Goal: Information Seeking & Learning: Obtain resource

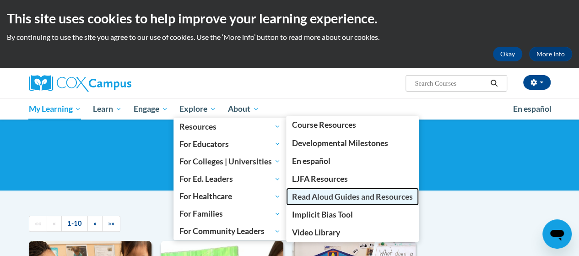
click at [326, 195] on span "Read Aloud Guides and Resources" at bounding box center [352, 197] width 121 height 10
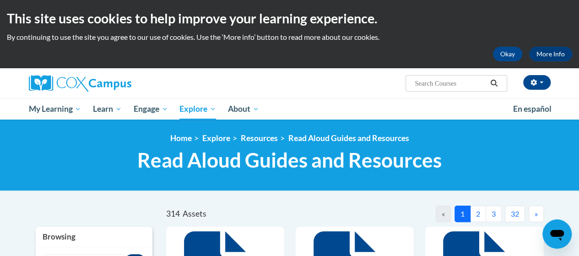
click at [478, 213] on button "2" at bounding box center [478, 213] width 16 height 16
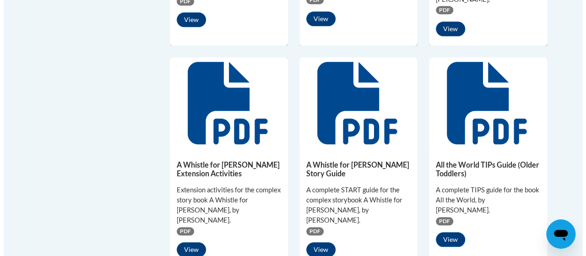
scroll to position [391, 0]
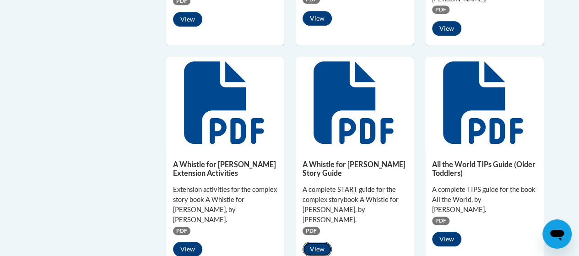
click at [318, 242] on button "View" at bounding box center [316, 249] width 29 height 15
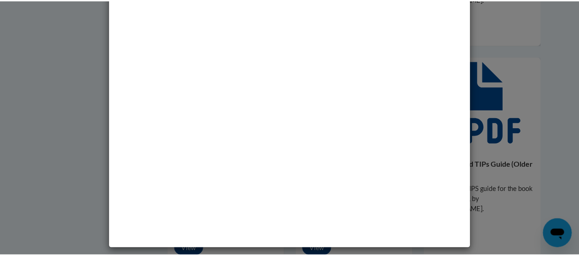
scroll to position [0, 0]
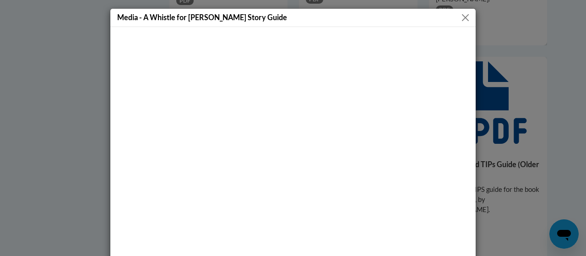
click at [168, 32] on div at bounding box center [292, 172] width 365 height 291
click at [460, 14] on button "Close" at bounding box center [464, 17] width 11 height 11
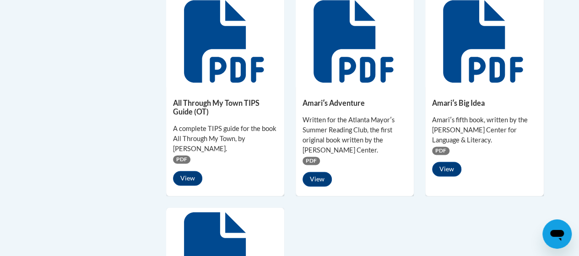
scroll to position [684, 0]
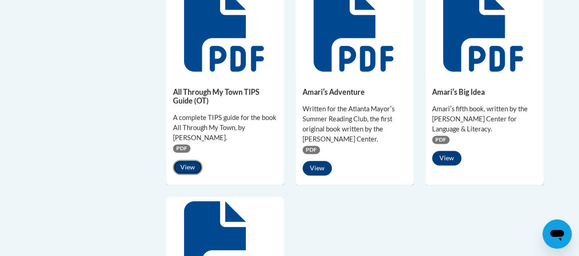
click at [187, 160] on button "View" at bounding box center [187, 167] width 29 height 15
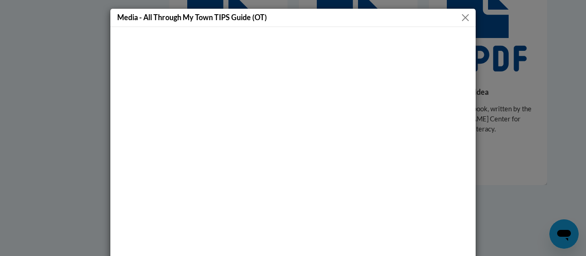
click at [460, 16] on button "Close" at bounding box center [464, 17] width 11 height 11
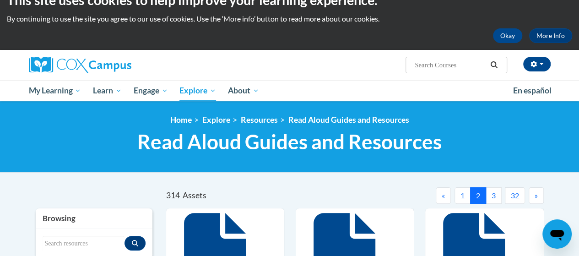
scroll to position [0, 0]
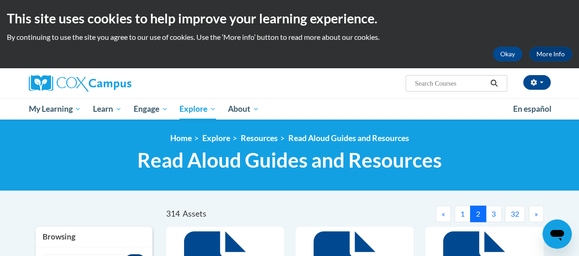
click at [493, 214] on button "3" at bounding box center [493, 213] width 16 height 16
click at [497, 212] on button "3" at bounding box center [493, 213] width 16 height 16
click at [537, 211] on span "»" at bounding box center [535, 213] width 3 height 9
click at [494, 212] on button "5" at bounding box center [493, 213] width 16 height 16
click at [494, 212] on button "6" at bounding box center [493, 213] width 16 height 16
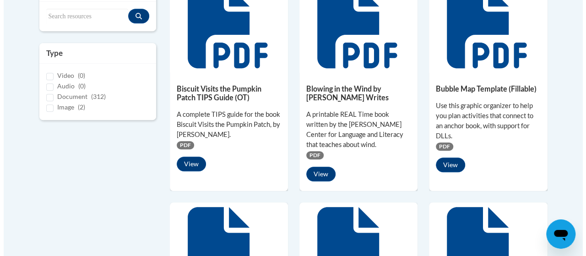
scroll to position [250, 0]
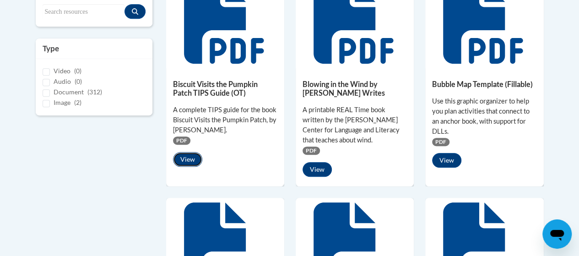
click at [190, 156] on button "View" at bounding box center [187, 159] width 29 height 15
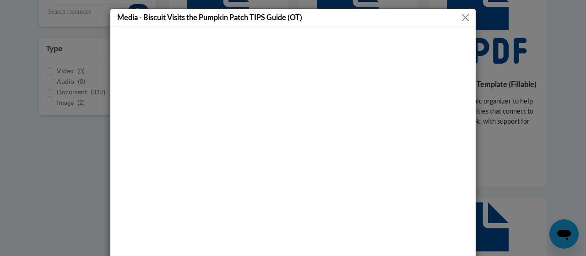
click at [466, 253] on div at bounding box center [292, 172] width 365 height 291
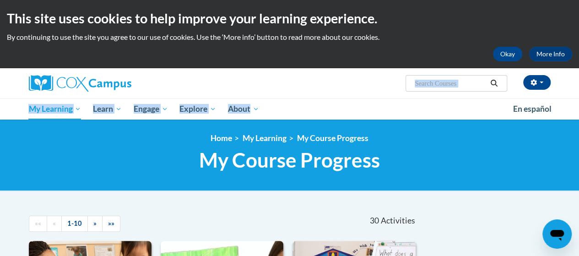
drag, startPoint x: 222, startPoint y: 95, endPoint x: 270, endPoint y: 112, distance: 50.2
click at [270, 112] on div "veronica nation (America/New_York UTC-04:00) My Profile Inbox Group Dashboard M…" at bounding box center [289, 93] width 579 height 51
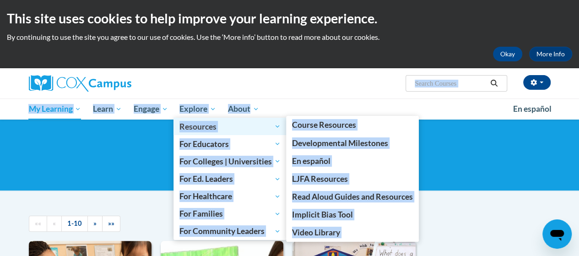
click at [277, 126] on span "Resources" at bounding box center [229, 126] width 101 height 11
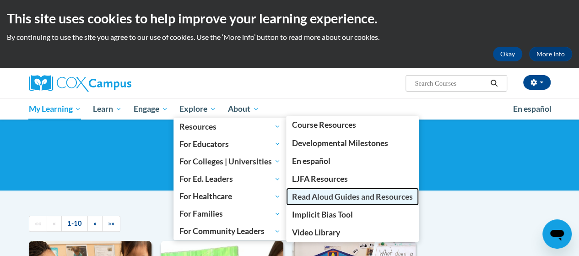
click at [307, 197] on span "Read Aloud Guides and Resources" at bounding box center [352, 197] width 121 height 10
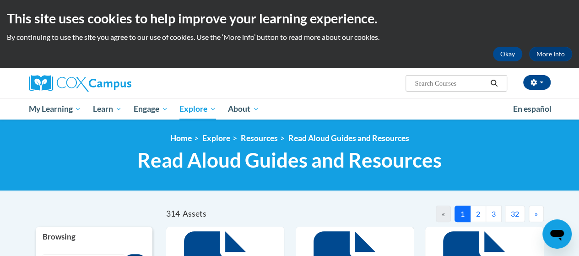
click at [492, 210] on button "3" at bounding box center [493, 213] width 16 height 16
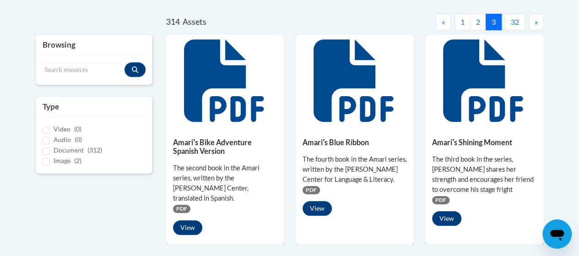
scroll to position [190, 0]
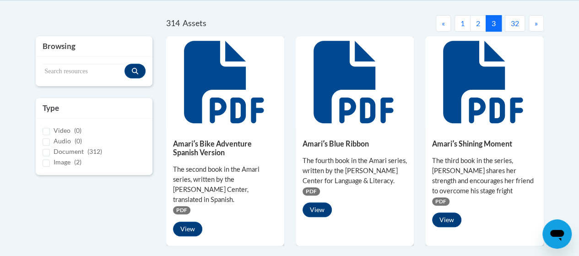
click at [369, 115] on icon at bounding box center [354, 82] width 82 height 82
click at [478, 22] on button "2" at bounding box center [478, 23] width 16 height 16
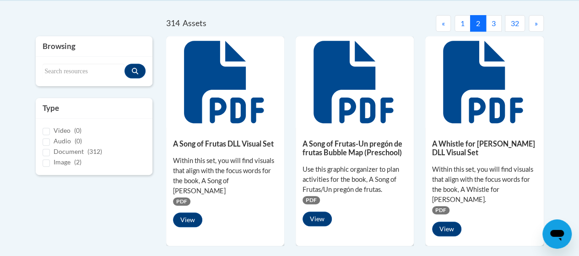
click at [259, 145] on h5 "A Song of Frutas DLL Visual Set" at bounding box center [225, 143] width 104 height 9
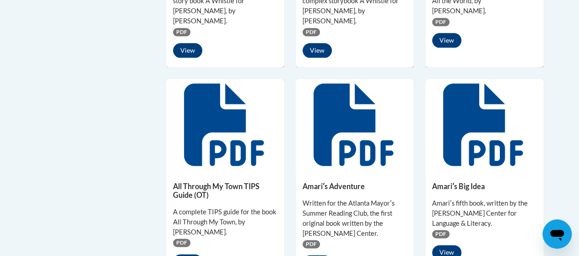
scroll to position [606, 0]
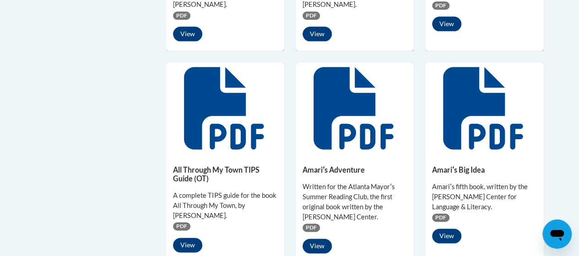
click at [194, 67] on icon at bounding box center [224, 108] width 80 height 82
click at [203, 113] on icon at bounding box center [225, 108] width 82 height 82
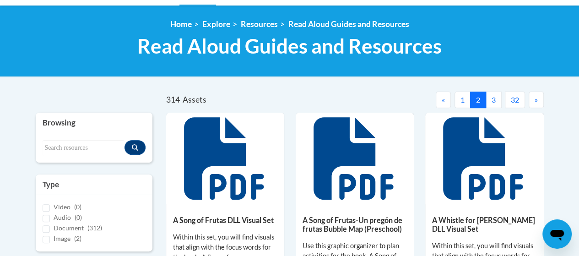
scroll to position [113, 0]
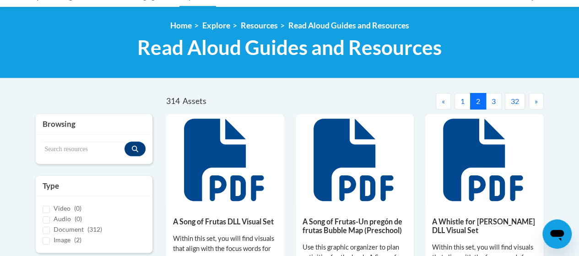
click at [493, 99] on button "3" at bounding box center [493, 101] width 16 height 16
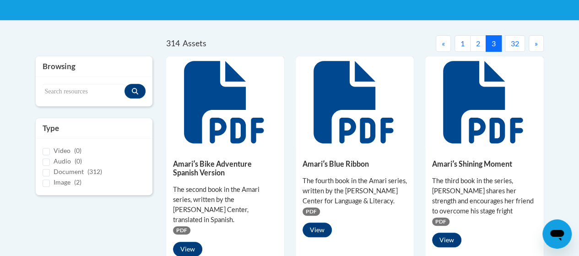
scroll to position [144, 0]
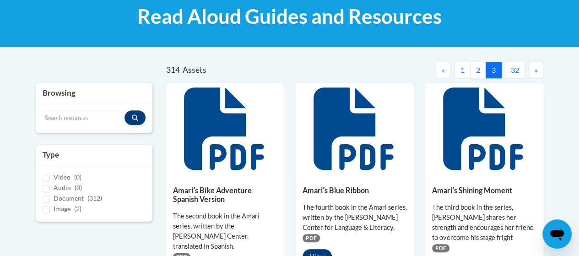
click at [536, 69] on span "»" at bounding box center [535, 69] width 3 height 9
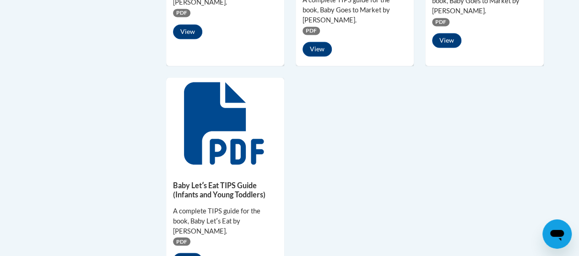
scroll to position [799, 0]
click at [225, 82] on icon at bounding box center [224, 123] width 80 height 82
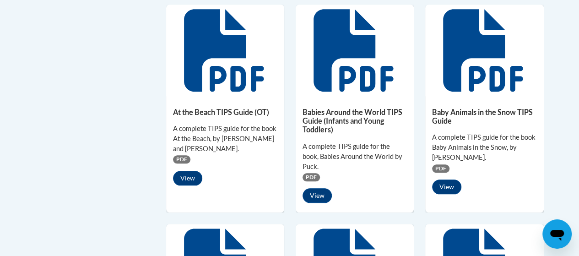
scroll to position [433, 0]
click at [235, 16] on icon at bounding box center [225, 50] width 82 height 82
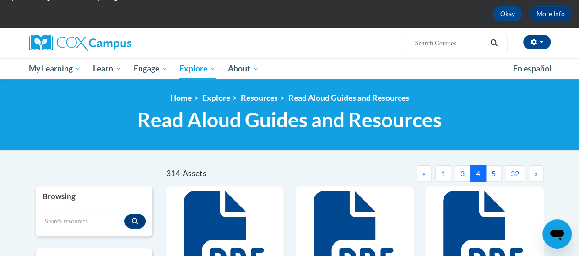
scroll to position [40, 0]
click at [445, 172] on button "1" at bounding box center [443, 173] width 16 height 16
click at [260, 148] on div "<en>Home</en><fr>Accueil</fr><de>Zuhause</de><it>Casa</it><es>Casa</es><pt>Casa…" at bounding box center [289, 114] width 579 height 71
click at [266, 96] on link "Resources" at bounding box center [259, 98] width 37 height 10
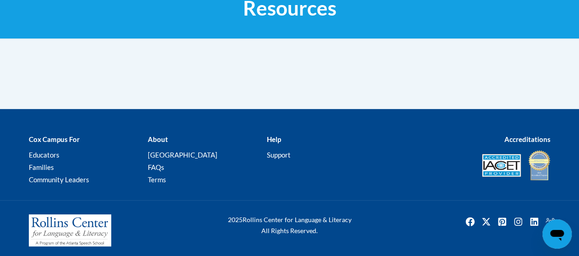
scroll to position [153, 0]
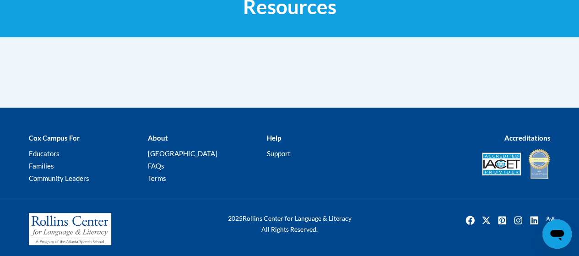
click at [69, 80] on div at bounding box center [289, 79] width 535 height 56
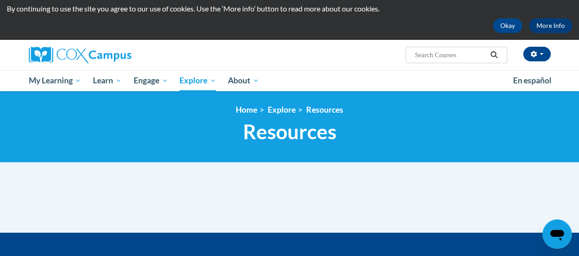
scroll to position [20, 0]
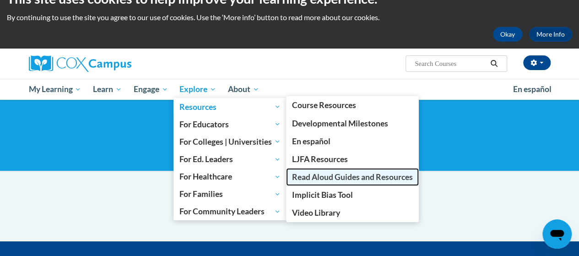
click at [326, 174] on span "Read Aloud Guides and Resources" at bounding box center [352, 177] width 121 height 10
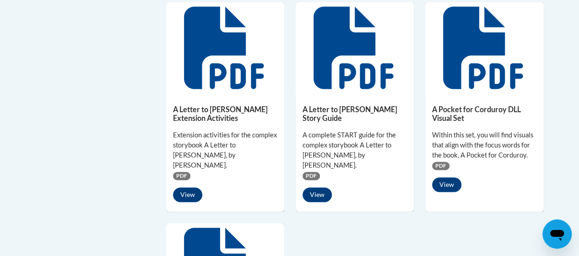
scroll to position [667, 0]
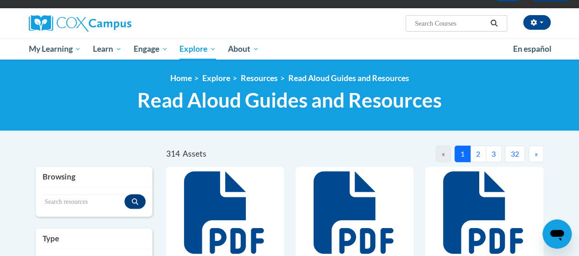
scroll to position [59, 0]
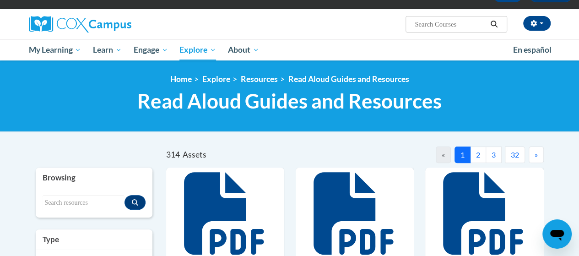
click at [480, 151] on button "2" at bounding box center [478, 154] width 16 height 16
click at [115, 214] on div "Search resources" at bounding box center [94, 202] width 117 height 29
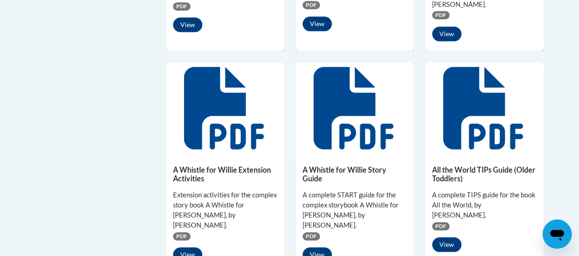
scroll to position [389, 0]
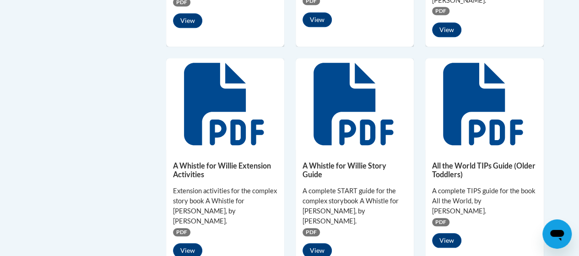
click at [243, 150] on div "A Whistle for Willie Extension Activities Extension activities for the complex …" at bounding box center [225, 207] width 118 height 115
click at [240, 80] on icon at bounding box center [224, 104] width 80 height 82
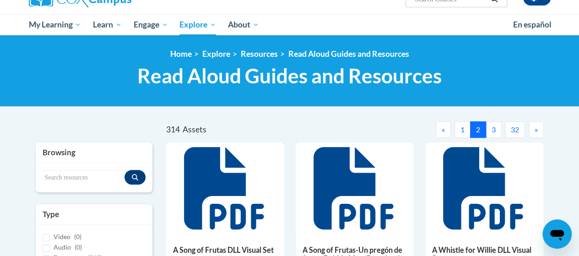
scroll to position [84, 0]
click at [494, 128] on button "3" at bounding box center [493, 129] width 16 height 16
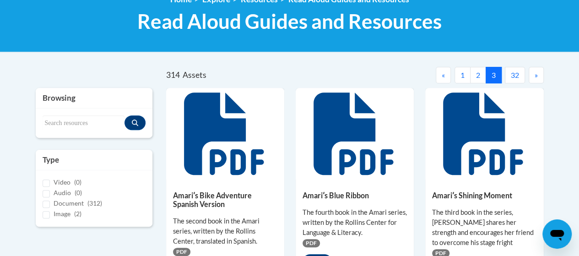
scroll to position [135, 0]
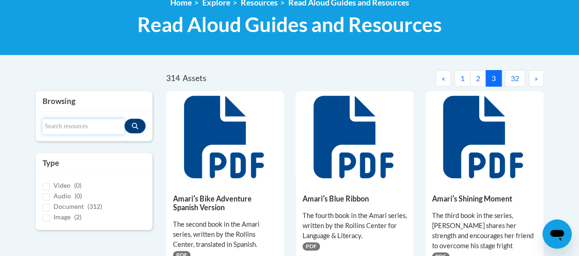
click at [52, 123] on input "Search resources" at bounding box center [84, 127] width 82 height 16
type input "biscuit visits the pumpkin patch"
click at [140, 123] on button "Search resources" at bounding box center [134, 126] width 21 height 15
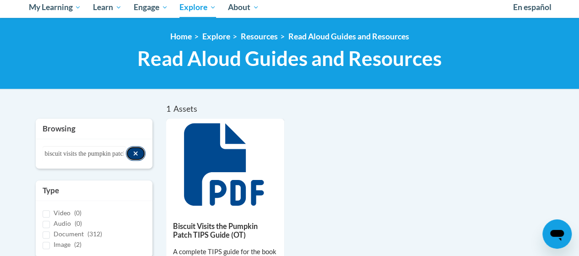
scroll to position [101, 0]
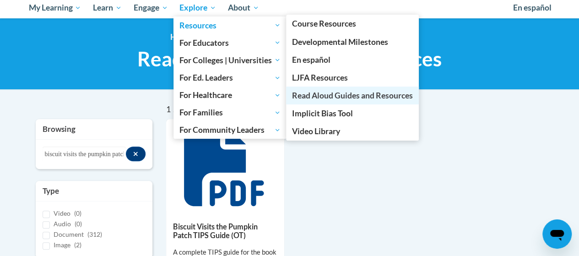
click at [317, 95] on span "Read Aloud Guides and Resources" at bounding box center [352, 96] width 121 height 10
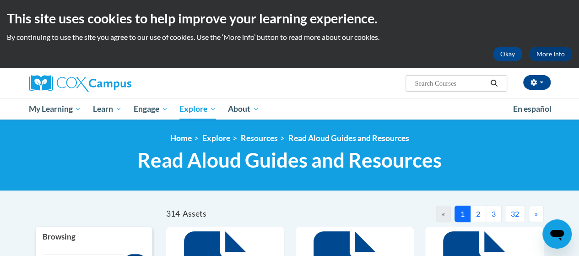
click at [210, 167] on span "Read Aloud Guides and Resources" at bounding box center [289, 160] width 304 height 24
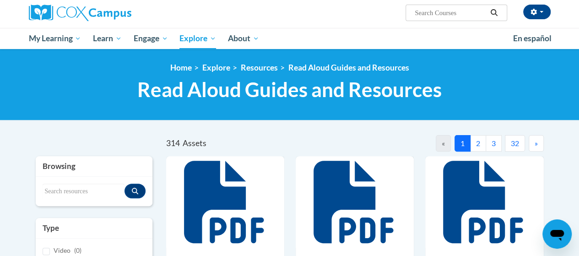
scroll to position [73, 0]
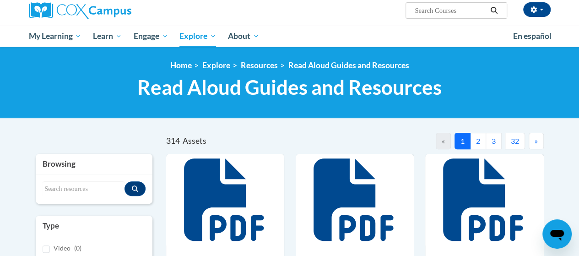
click at [534, 140] on span "»" at bounding box center [535, 140] width 3 height 9
click at [492, 137] on button "3" at bounding box center [493, 141] width 16 height 16
click at [537, 141] on button "»" at bounding box center [535, 141] width 15 height 16
click at [265, 141] on div "314 Assets" at bounding box center [260, 141] width 189 height 10
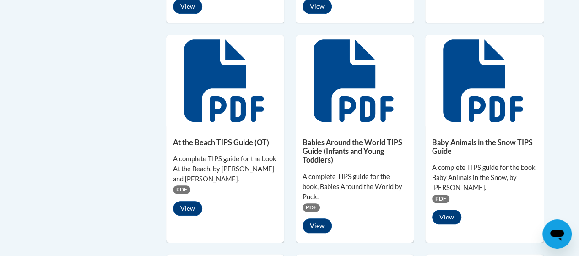
scroll to position [408, 0]
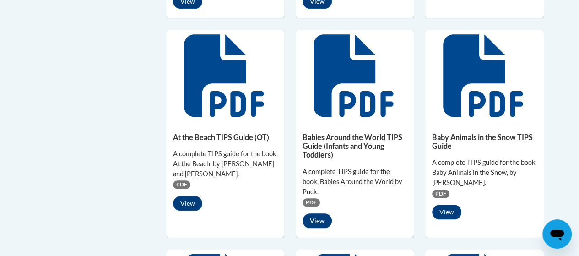
click at [219, 126] on div "At the Beach TIPS Guide (OT) A complete TIPS guide for the book At the Beach, b…" at bounding box center [225, 169] width 118 height 96
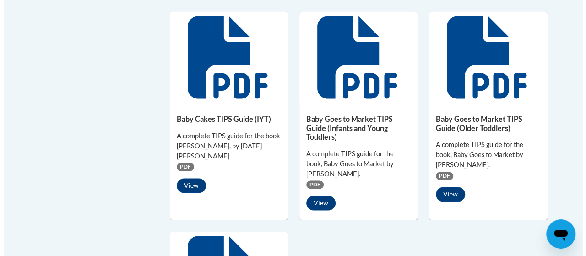
scroll to position [645, 0]
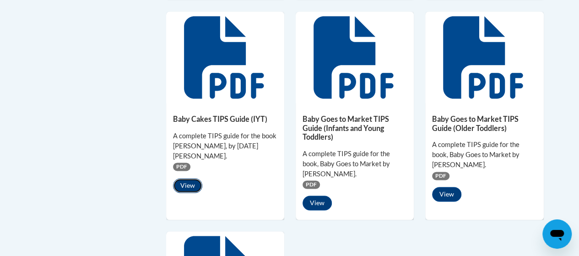
click at [191, 178] on button "View" at bounding box center [187, 185] width 29 height 15
